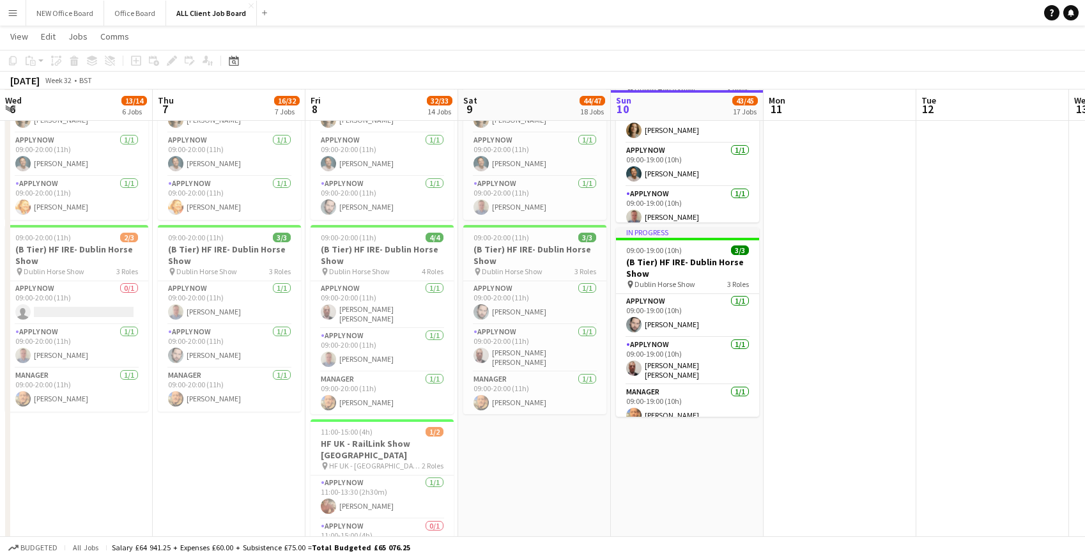
scroll to position [0, 306]
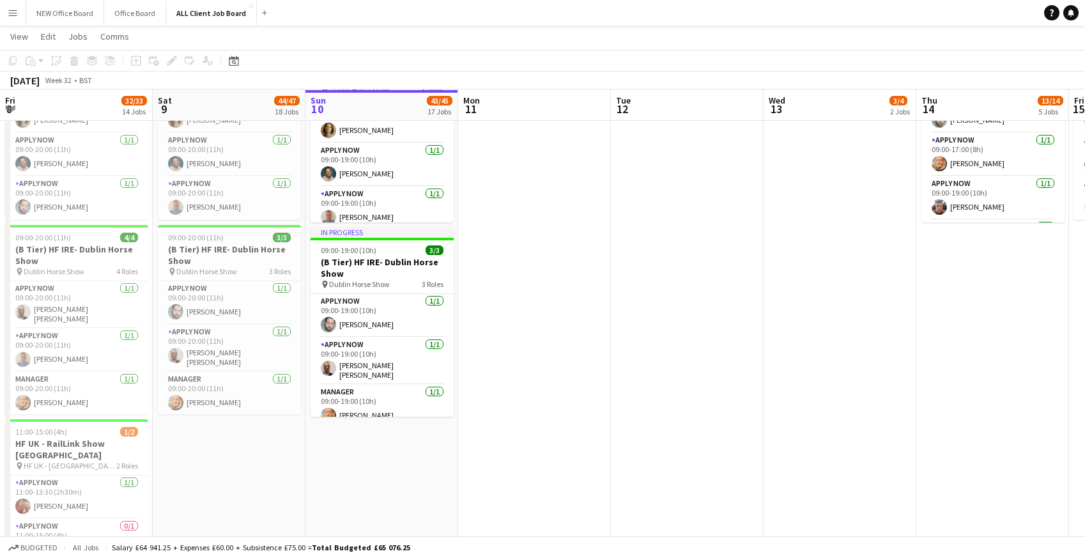
click at [15, 12] on app-icon "Menu" at bounding box center [13, 13] width 10 height 10
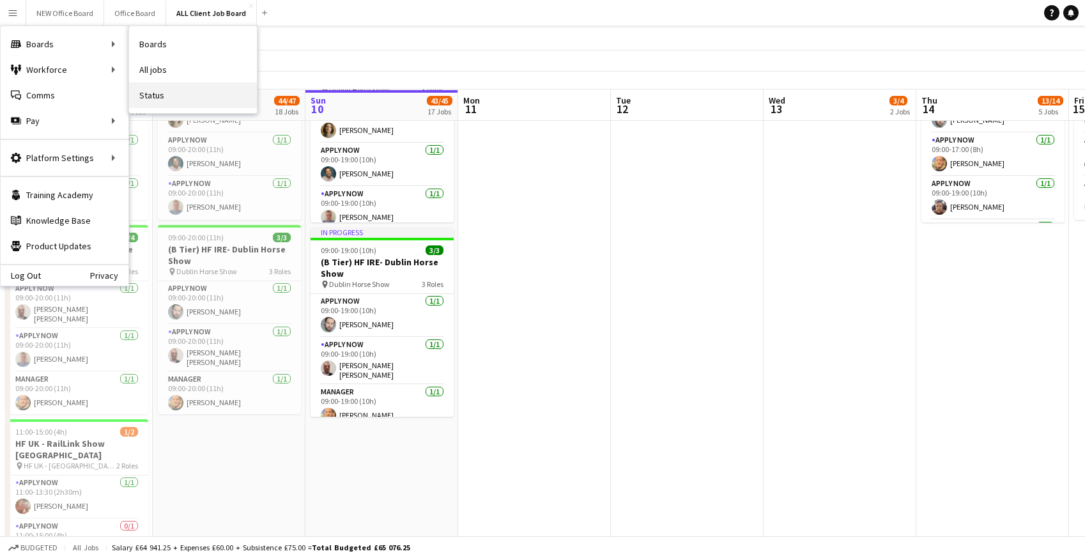
click at [162, 102] on link "Status" at bounding box center [193, 95] width 128 height 26
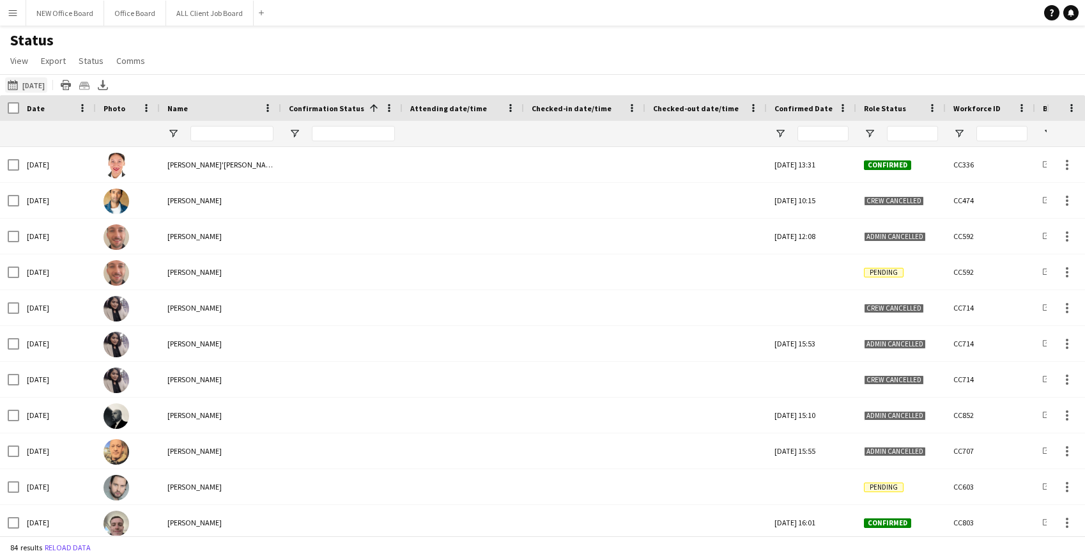
click at [30, 85] on button "[DATE] [DATE]" at bounding box center [26, 84] width 42 height 15
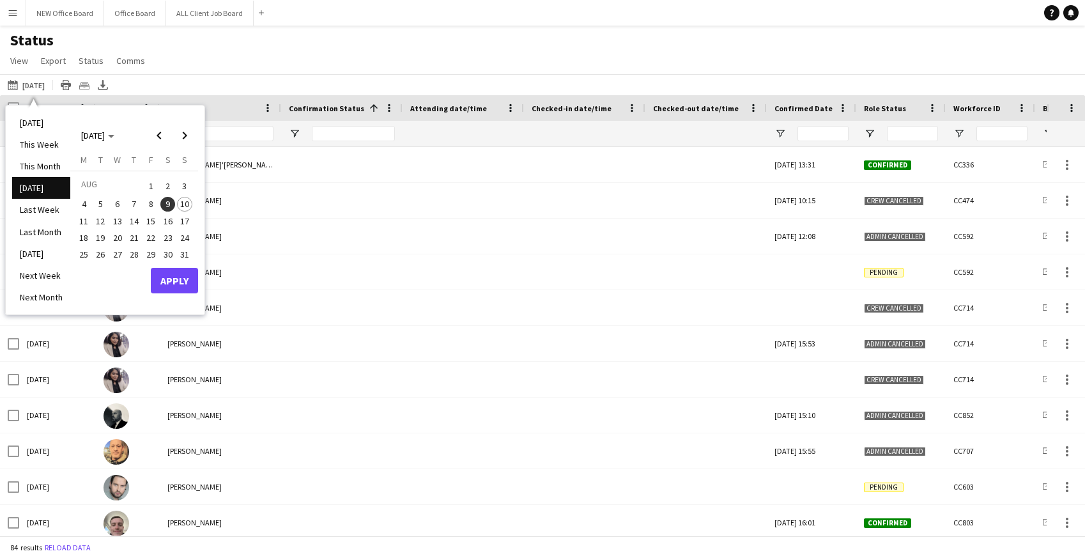
click at [189, 201] on span "10" at bounding box center [184, 204] width 15 height 15
click at [185, 277] on button "Apply" at bounding box center [174, 281] width 47 height 26
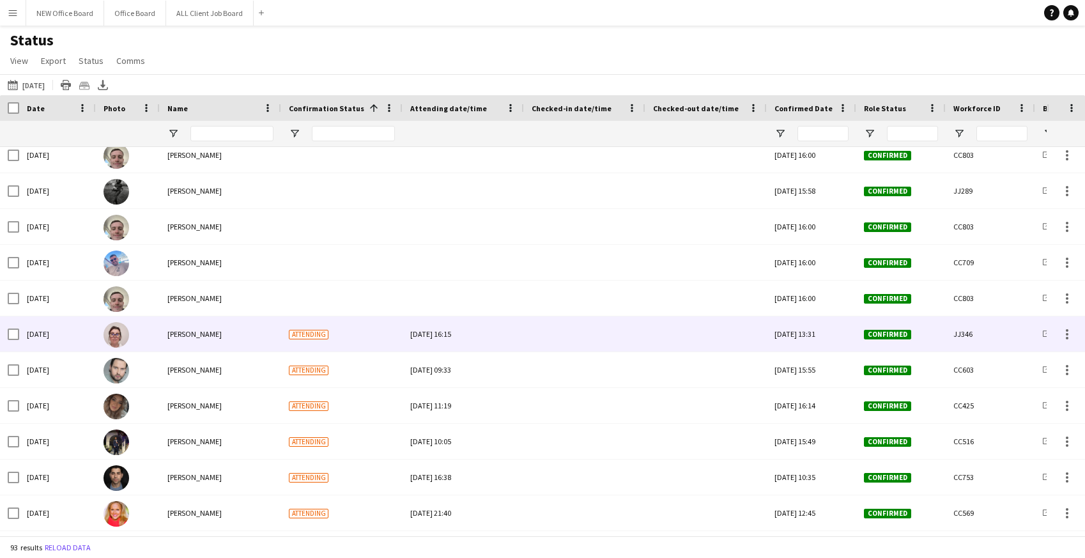
click at [582, 332] on div at bounding box center [585, 333] width 106 height 35
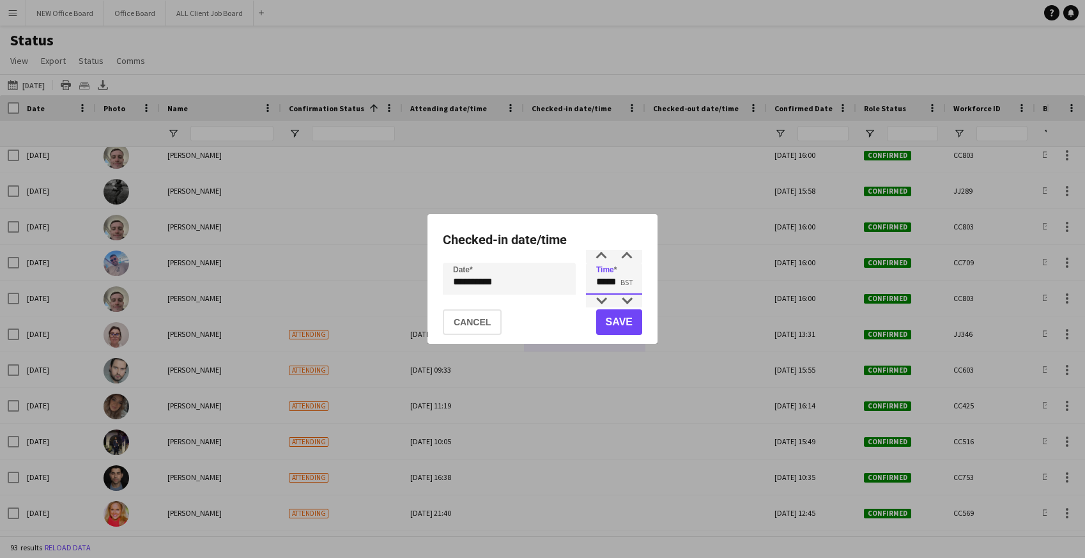
drag, startPoint x: 596, startPoint y: 284, endPoint x: 626, endPoint y: 280, distance: 30.9
click at [626, 281] on input "*****" at bounding box center [614, 279] width 56 height 32
type input "*****"
click at [635, 328] on button "Save" at bounding box center [619, 322] width 46 height 26
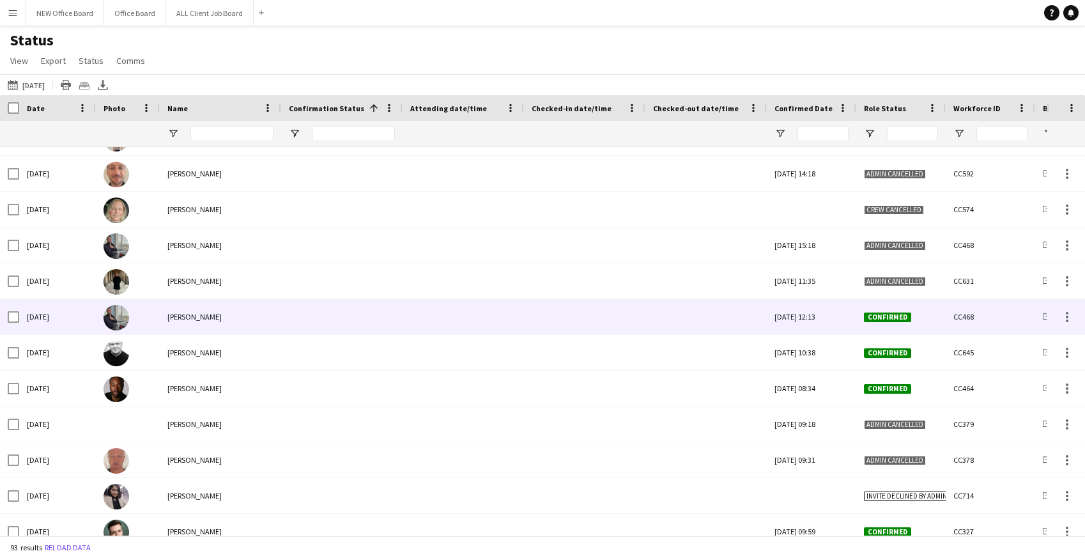
scroll to position [1631, 0]
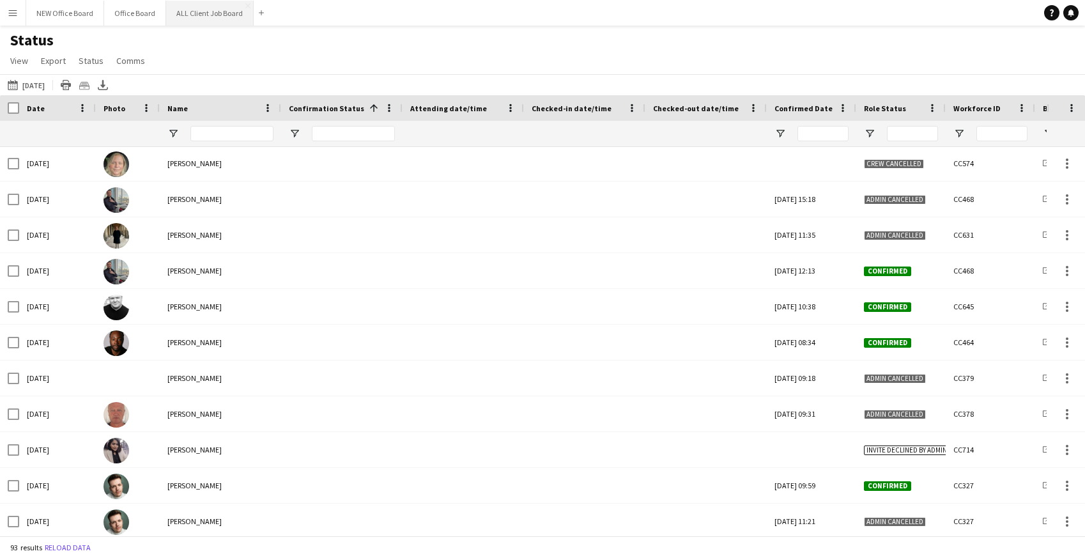
click at [211, 19] on button "ALL Client Job Board Close" at bounding box center [210, 13] width 88 height 25
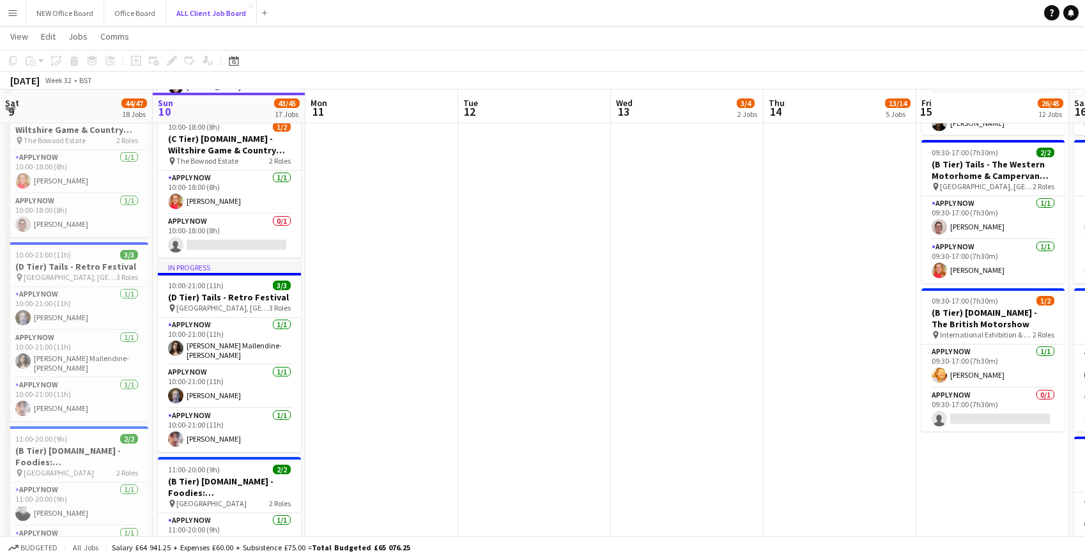
scroll to position [3123, 0]
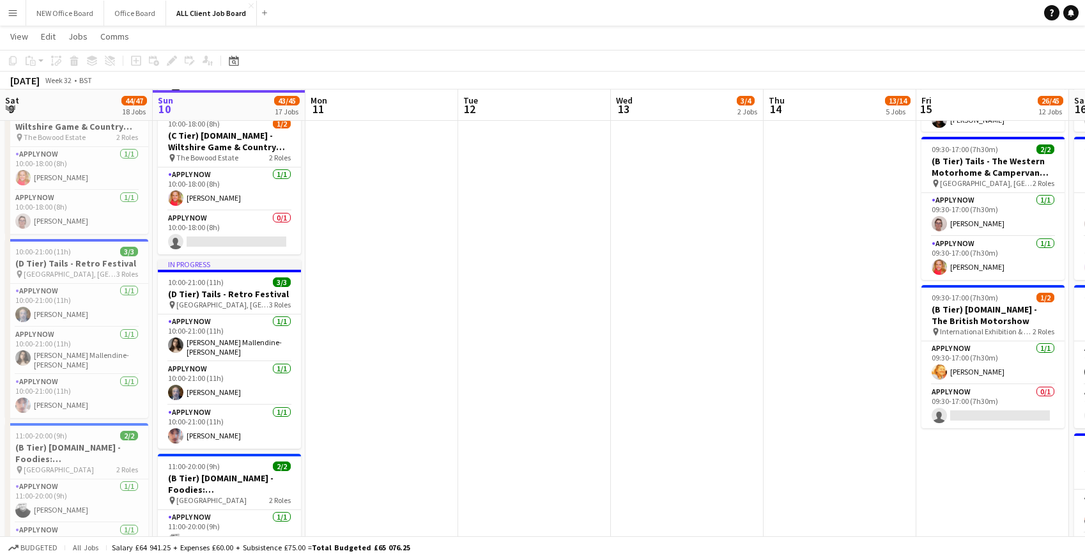
click at [13, 17] on app-icon "Menu" at bounding box center [13, 13] width 10 height 10
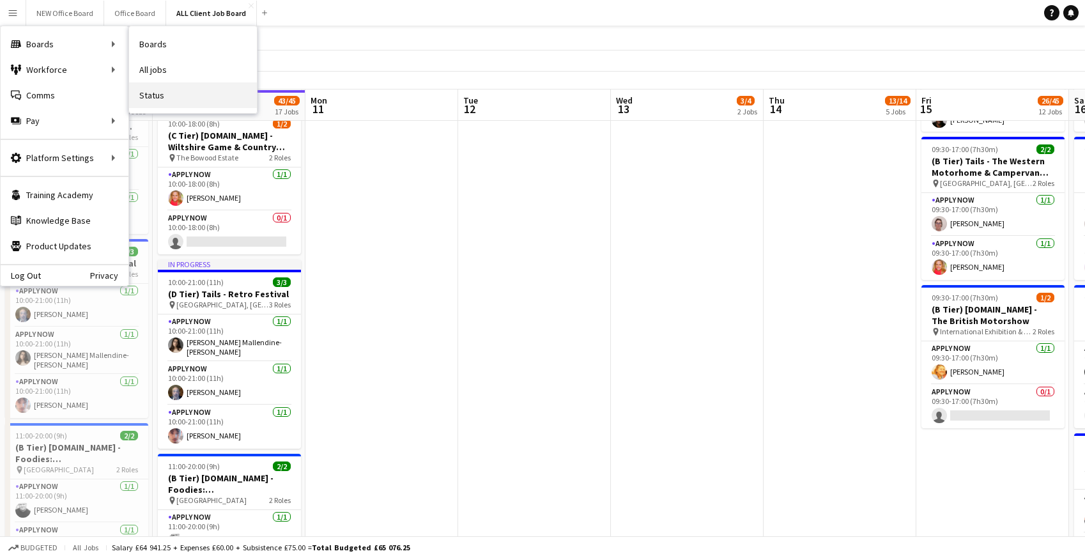
click at [159, 99] on link "Status" at bounding box center [193, 95] width 128 height 26
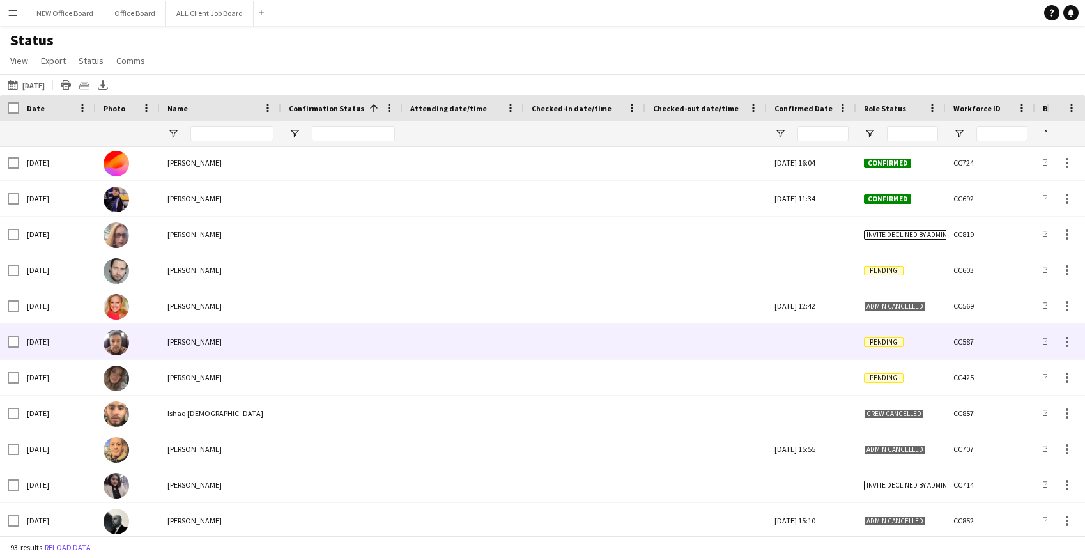
scroll to position [382, 0]
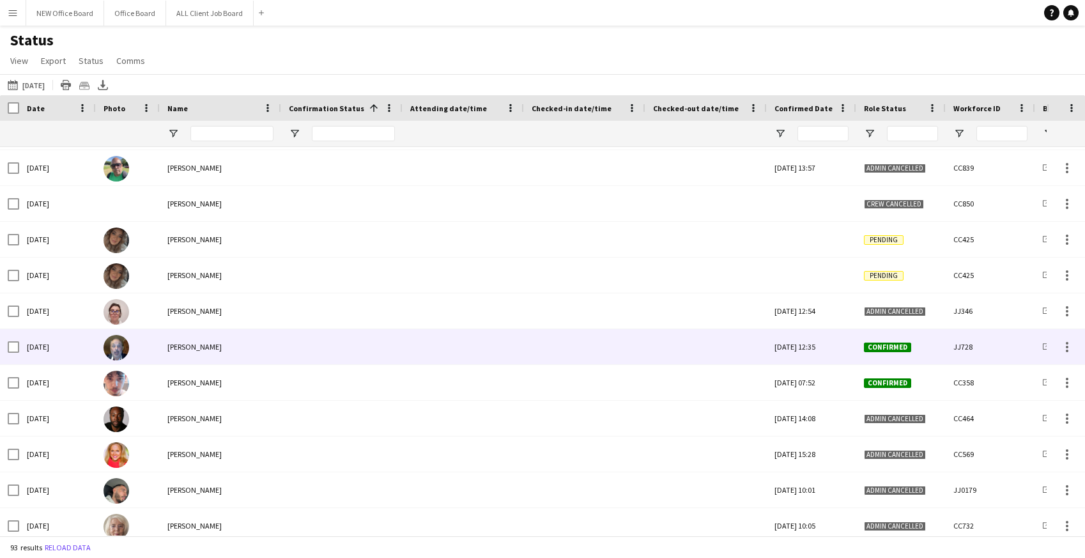
click at [577, 353] on div at bounding box center [585, 346] width 106 height 35
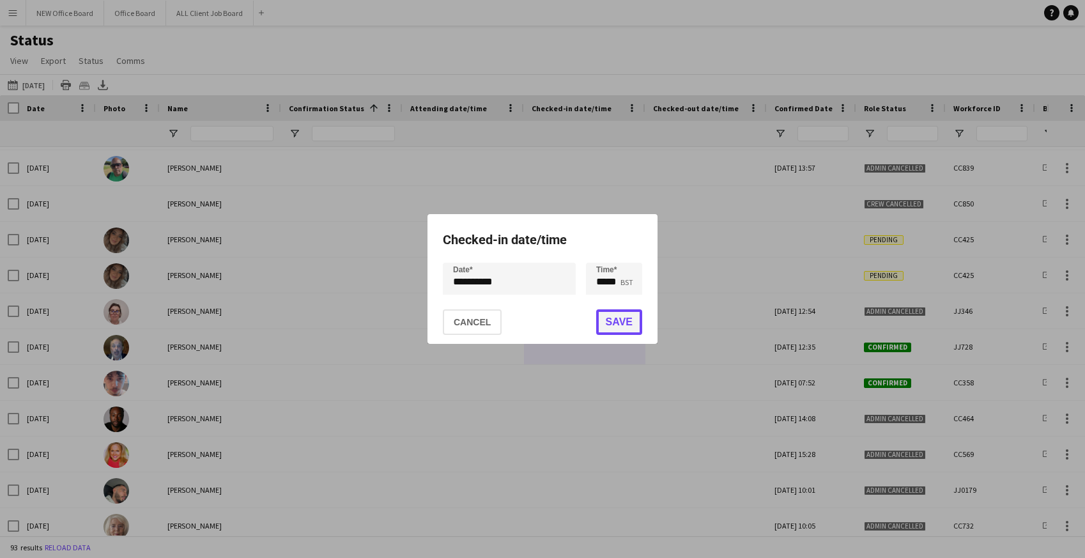
click at [624, 324] on button "Save" at bounding box center [619, 322] width 46 height 26
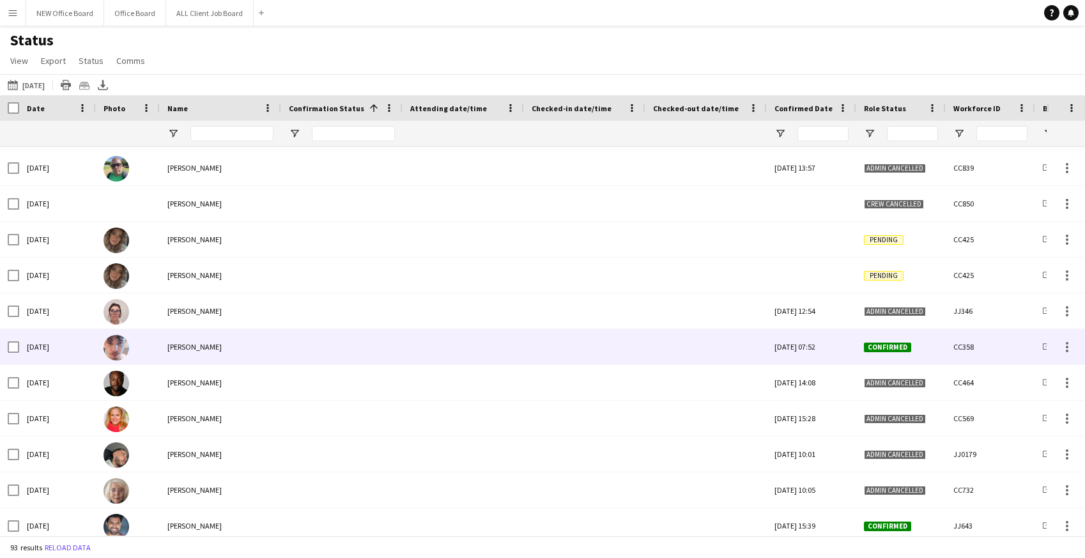
click at [594, 351] on div at bounding box center [585, 346] width 106 height 35
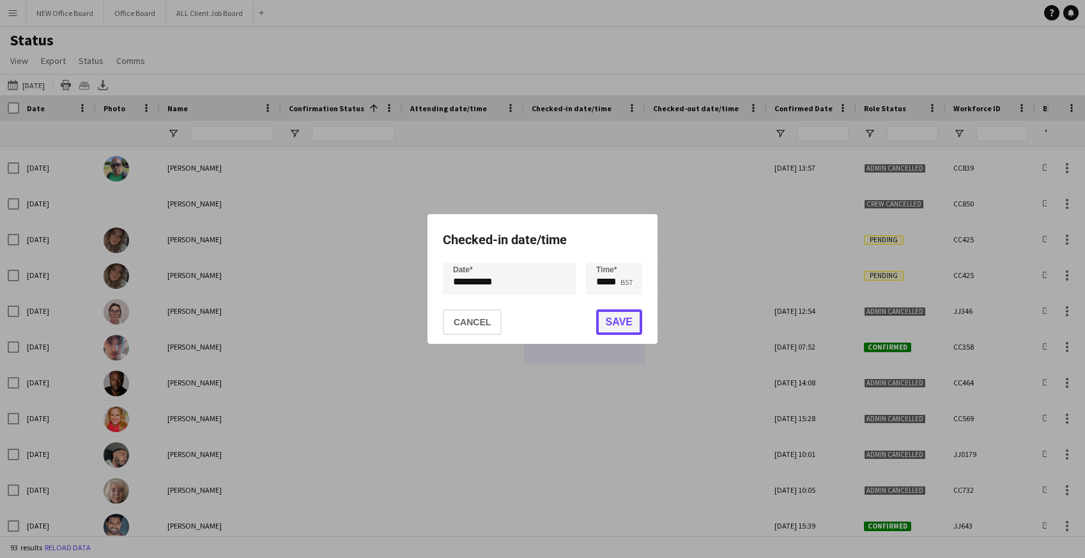
click at [615, 321] on button "Save" at bounding box center [619, 322] width 46 height 26
